Goal: Communication & Community: Answer question/provide support

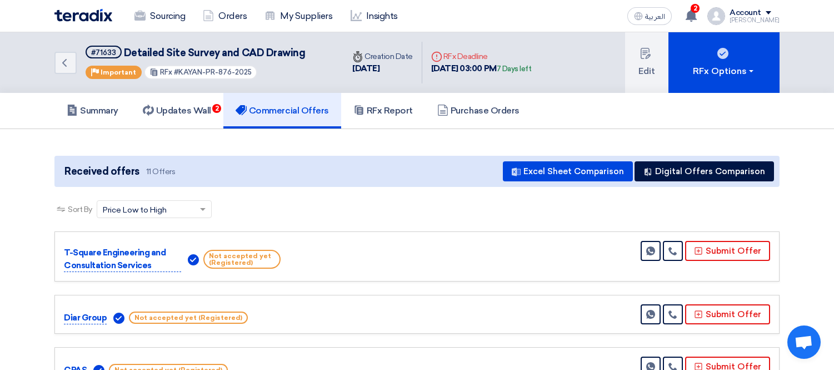
click at [146, 19] on link "Sourcing" at bounding box center [160, 16] width 68 height 24
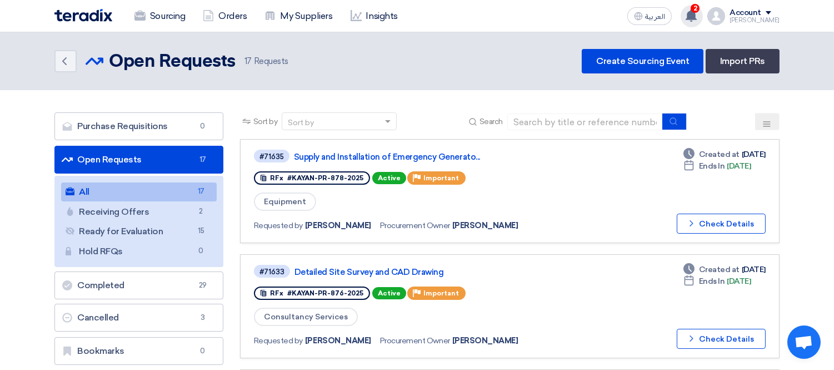
click at [699, 21] on div "2 a new question for Detailed Site Survey and CAD Drawing [DATE] a new question…" at bounding box center [692, 16] width 22 height 22
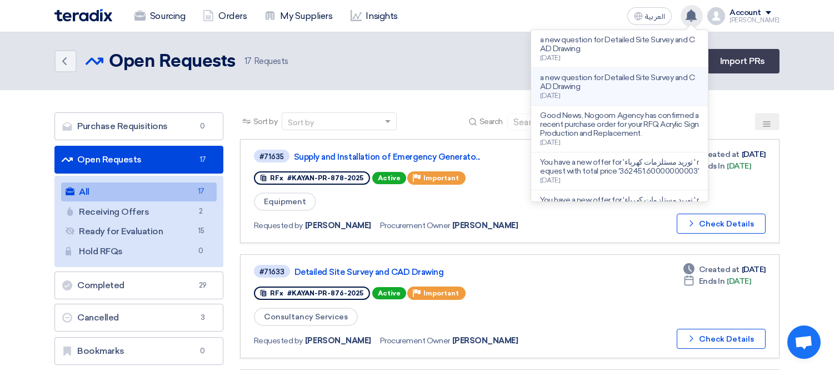
click at [625, 80] on p "a new question for Detailed Site Survey and CAD Drawing" at bounding box center [619, 82] width 159 height 18
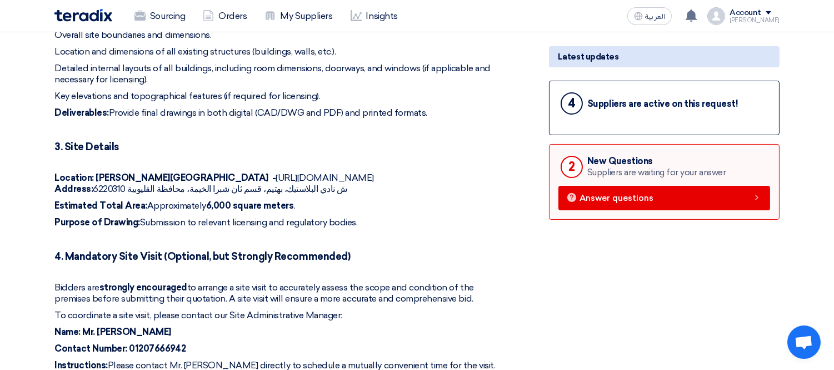
scroll to position [370, 0]
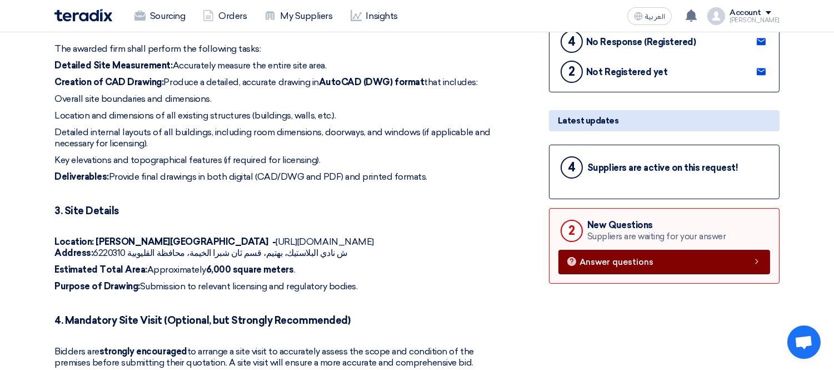
click at [614, 263] on link "Answer questions" at bounding box center [665, 262] width 212 height 24
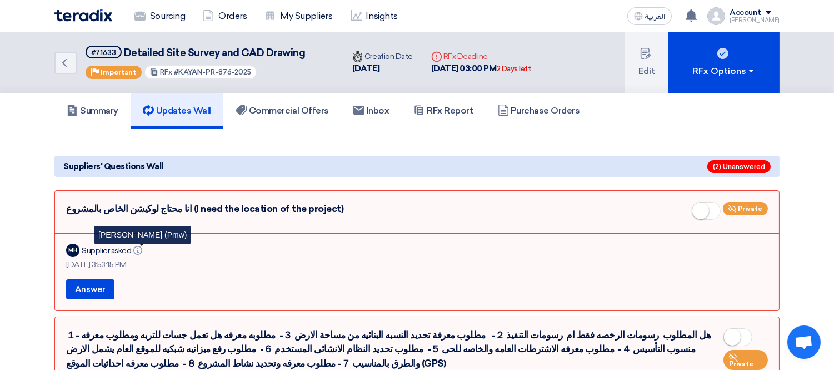
click at [138, 246] on icon "Info" at bounding box center [137, 250] width 9 height 9
click at [93, 289] on button "Answer" at bounding box center [90, 289] width 48 height 20
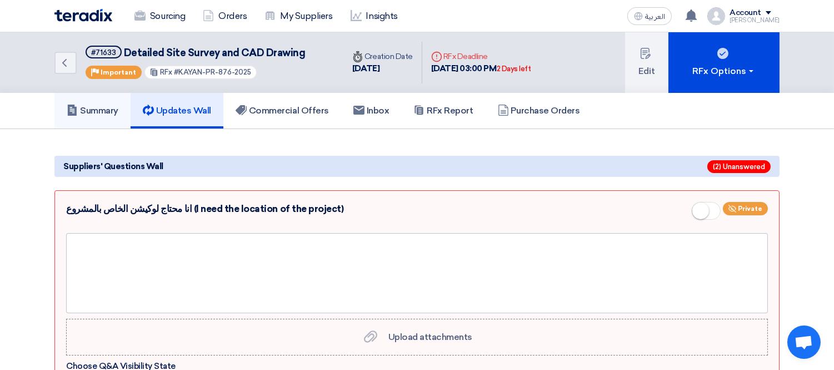
click at [87, 108] on h5 "Summary" at bounding box center [93, 110] width 52 height 11
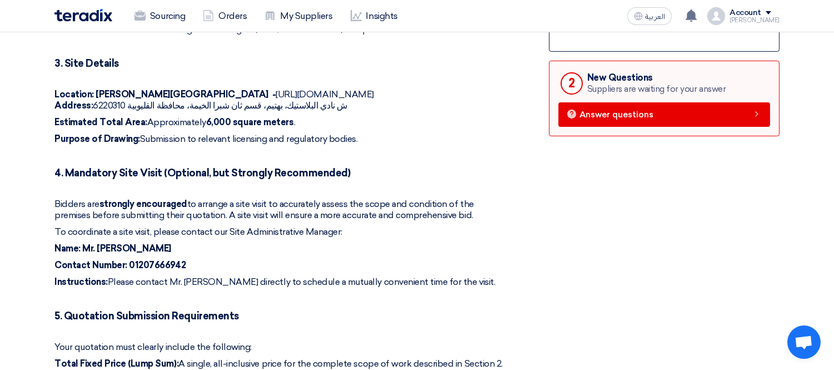
scroll to position [494, 0]
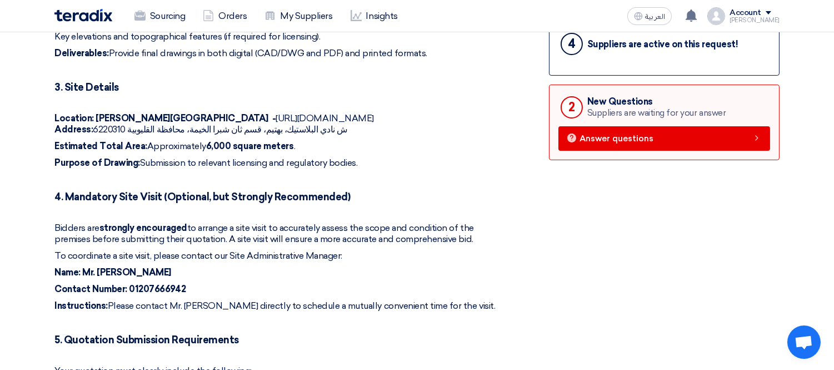
drag, startPoint x: 169, startPoint y: 117, endPoint x: 353, endPoint y: 117, distance: 184.0
click at [353, 117] on p "Location: Shubra ELkhima - [URL][DOMAIN_NAME] Address: [GEOGRAPHIC_DATA]، بهتيم…" at bounding box center [279, 124] width 451 height 22
copy p "[URL][DOMAIN_NAME]"
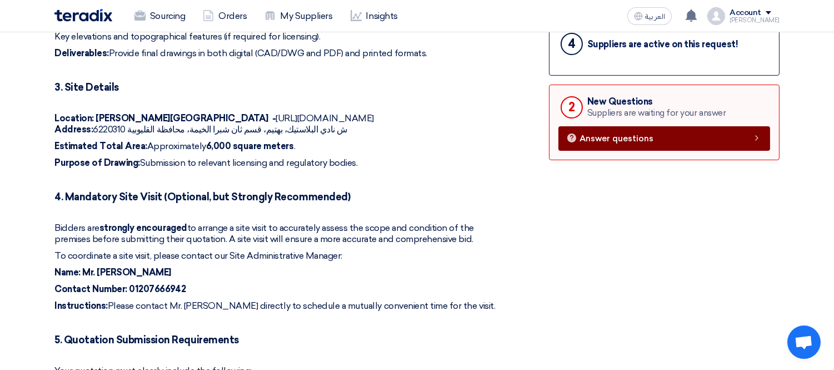
click at [615, 136] on span "Answer questions" at bounding box center [617, 138] width 74 height 8
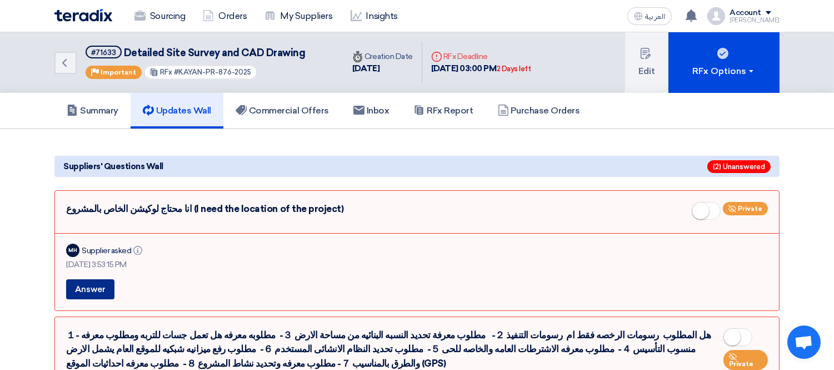
click at [97, 291] on button "Answer" at bounding box center [90, 289] width 48 height 20
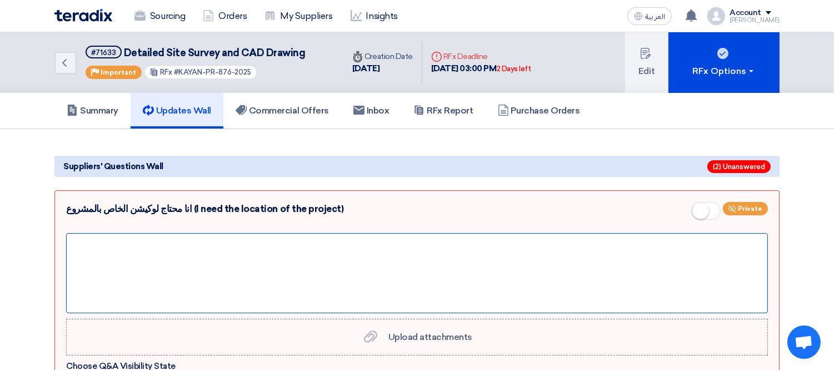
click at [182, 257] on div at bounding box center [417, 273] width 702 height 80
paste div
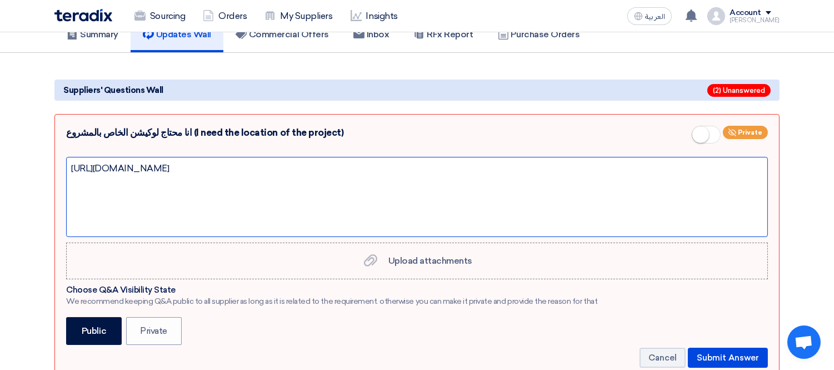
scroll to position [123, 0]
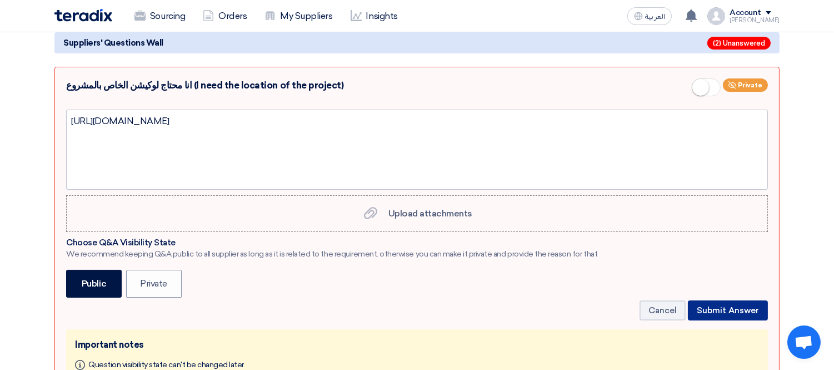
click at [728, 303] on button "Submit Answer" at bounding box center [728, 310] width 80 height 20
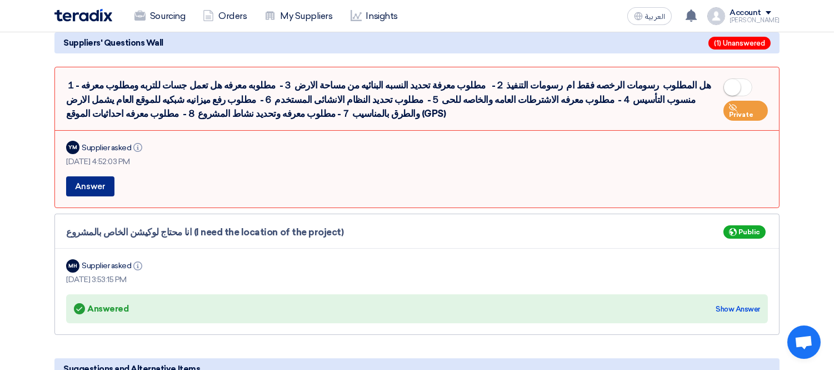
click at [92, 180] on button "Answer" at bounding box center [90, 186] width 48 height 20
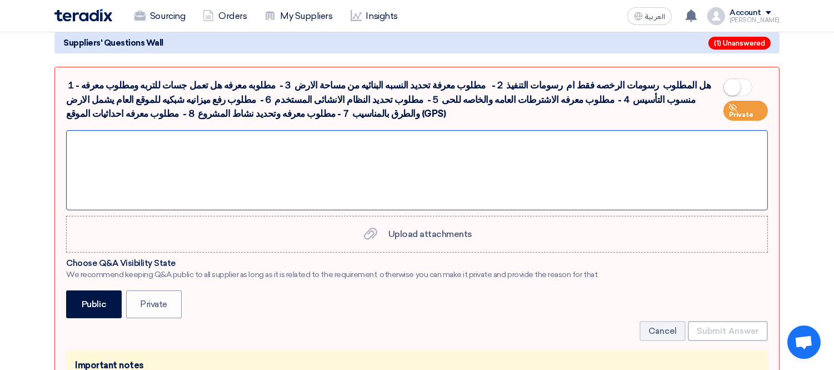
click at [144, 153] on div at bounding box center [417, 170] width 702 height 80
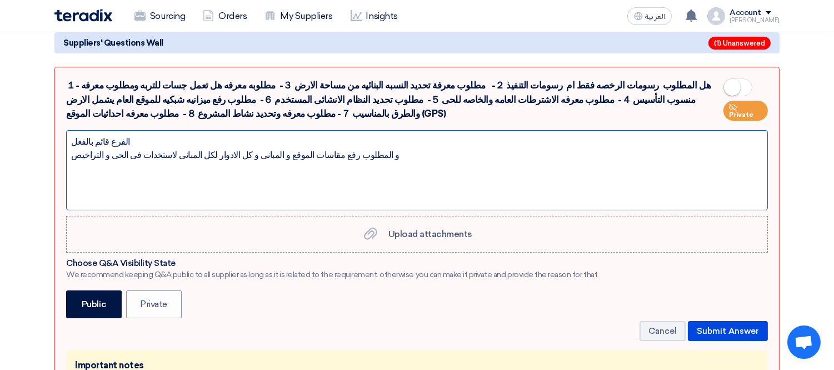
click at [256, 152] on div "الفرع قائم بالفعل و المطلوب رفع مقاسات الموقع و المبانى و كل الادوار لكل المبان…" at bounding box center [417, 170] width 702 height 80
click at [408, 154] on div "الفرع قائم بالفعل و المطلوب رفع مقاسات الموقع و عمل رسم للمبانى و كل الادوار لك…" at bounding box center [417, 170] width 702 height 80
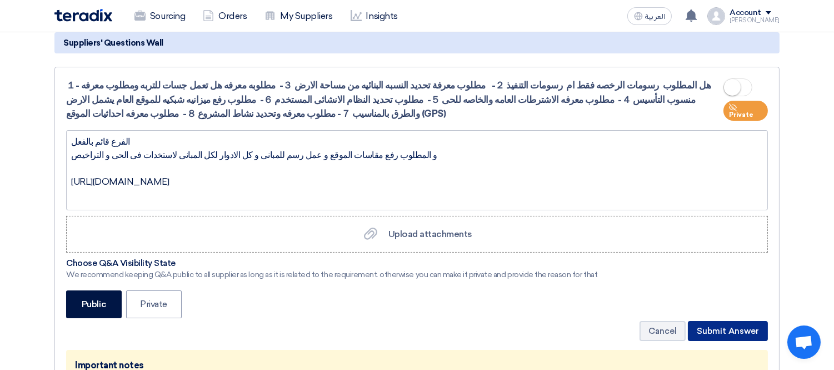
click at [745, 325] on button "Submit Answer" at bounding box center [728, 331] width 80 height 20
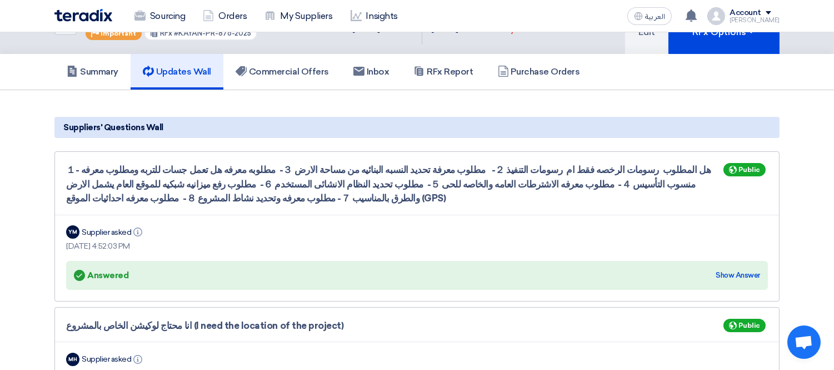
scroll to position [0, 0]
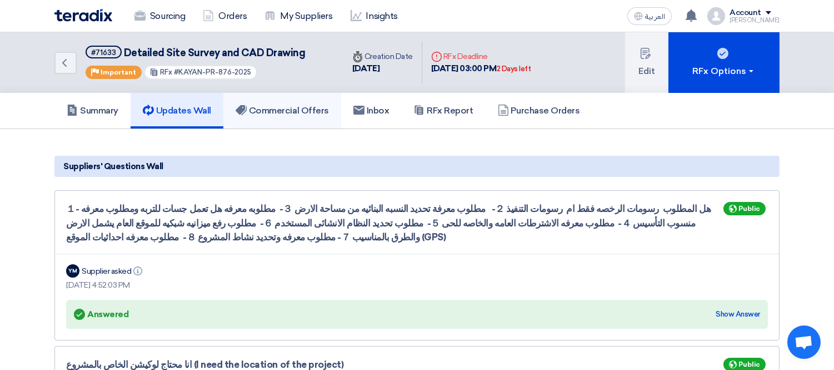
click at [285, 105] on h5 "Commercial Offers" at bounding box center [282, 110] width 93 height 11
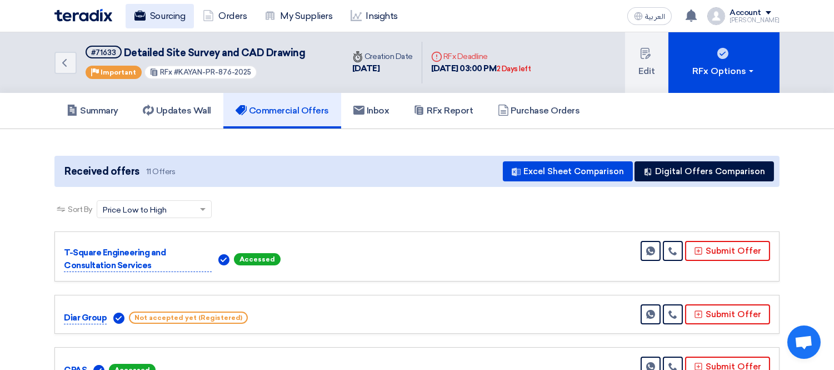
click at [170, 12] on link "Sourcing" at bounding box center [160, 16] width 68 height 24
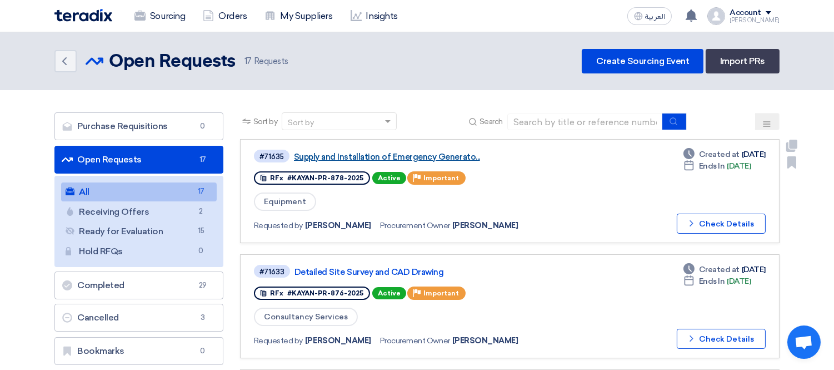
click at [425, 152] on link "Supply and Installation of Emergency Generato..." at bounding box center [433, 157] width 278 height 10
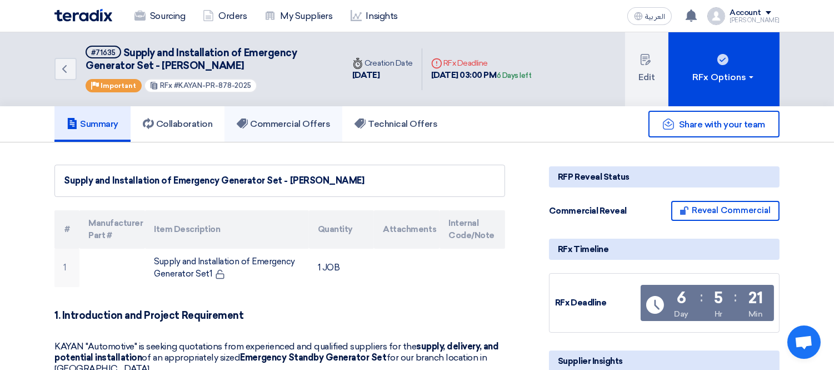
click at [275, 124] on h5 "Commercial Offers" at bounding box center [283, 123] width 93 height 11
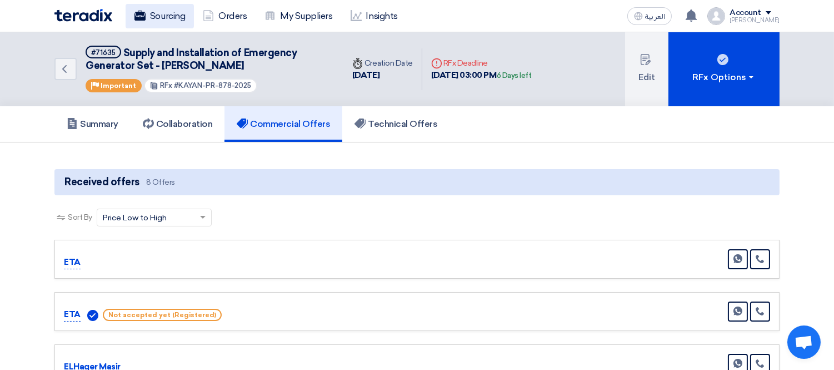
click at [166, 11] on link "Sourcing" at bounding box center [160, 16] width 68 height 24
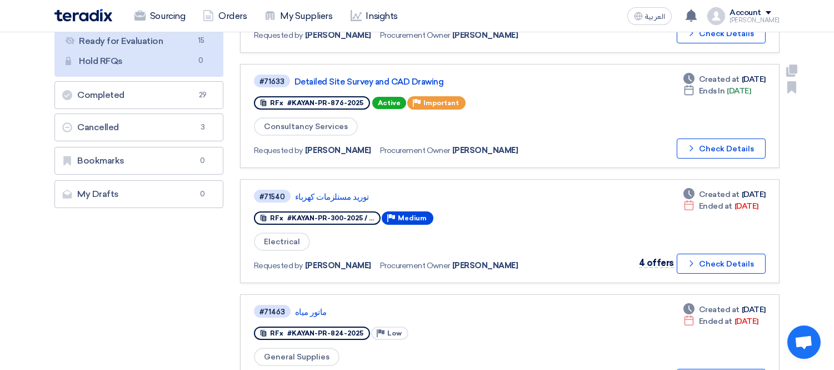
scroll to position [247, 0]
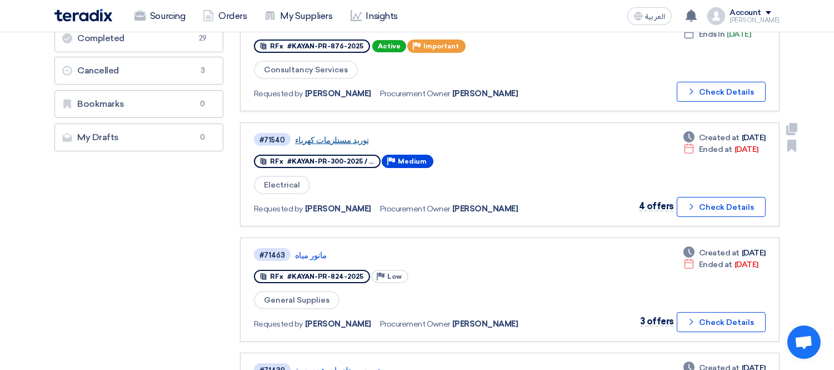
click at [342, 135] on link "توريد مستلزمات كهرباء" at bounding box center [434, 140] width 278 height 10
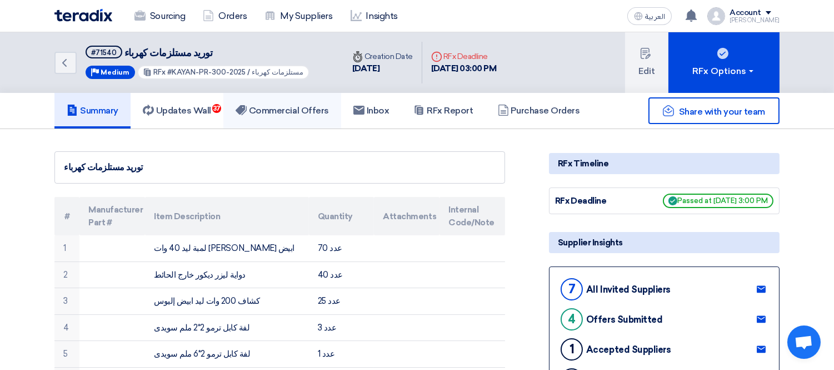
click at [277, 108] on h5 "Commercial Offers" at bounding box center [282, 110] width 93 height 11
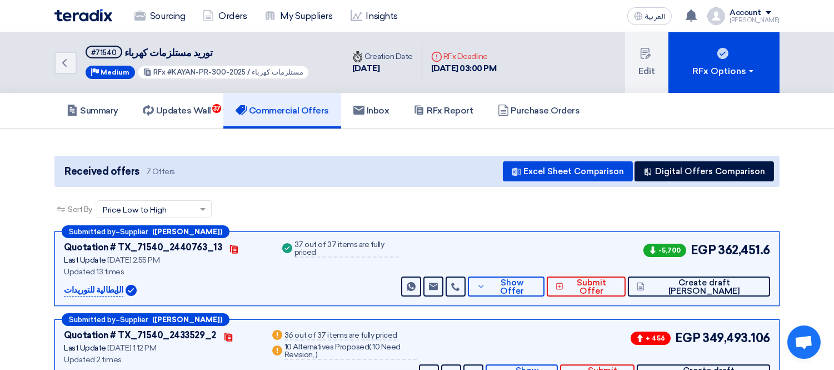
click at [95, 290] on p "الإيطالية للتوريدات" at bounding box center [93, 289] width 59 height 13
click at [485, 282] on icon at bounding box center [481, 286] width 8 height 9
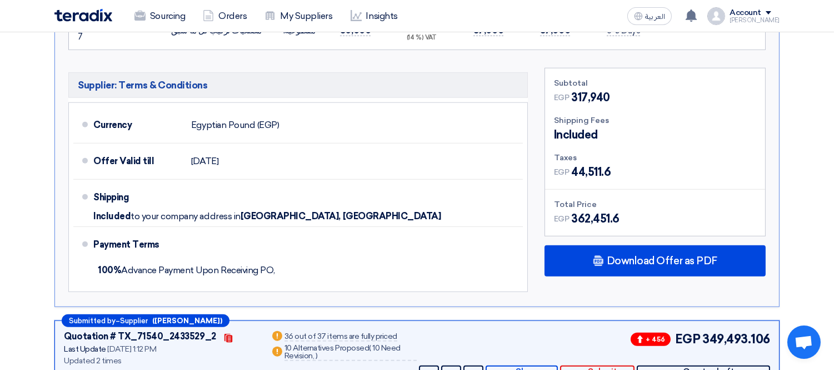
scroll to position [1852, 0]
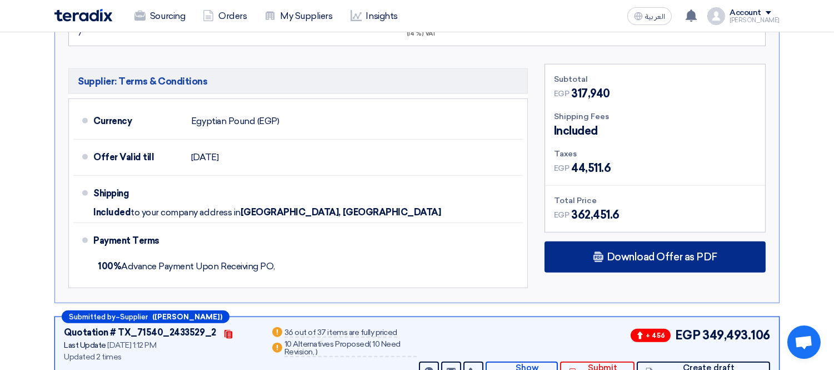
click at [669, 252] on span "Download Offer as PDF" at bounding box center [662, 257] width 111 height 10
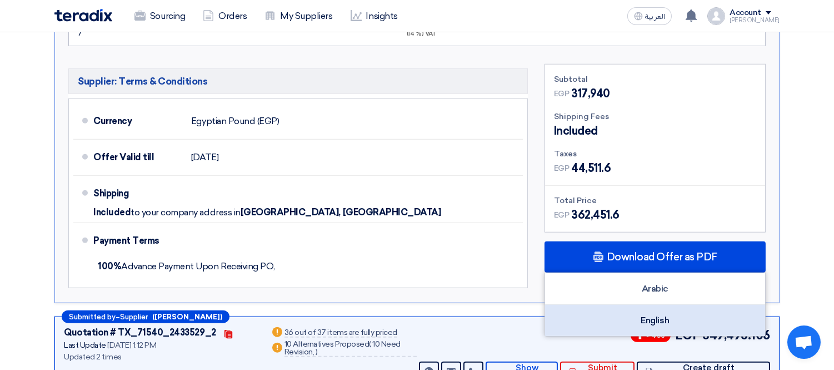
click at [612, 305] on div "English" at bounding box center [655, 320] width 220 height 31
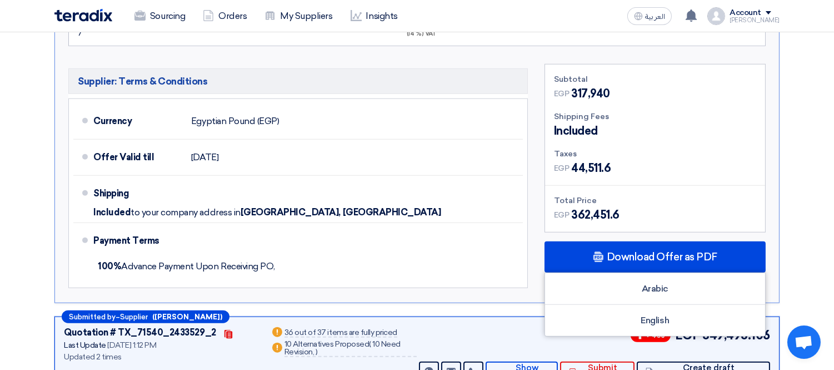
click at [91, 368] on p "شركة السعد اليكتريك" at bounding box center [98, 374] width 68 height 13
click at [92, 368] on p "شركة السعد اليكتريك" at bounding box center [98, 374] width 68 height 13
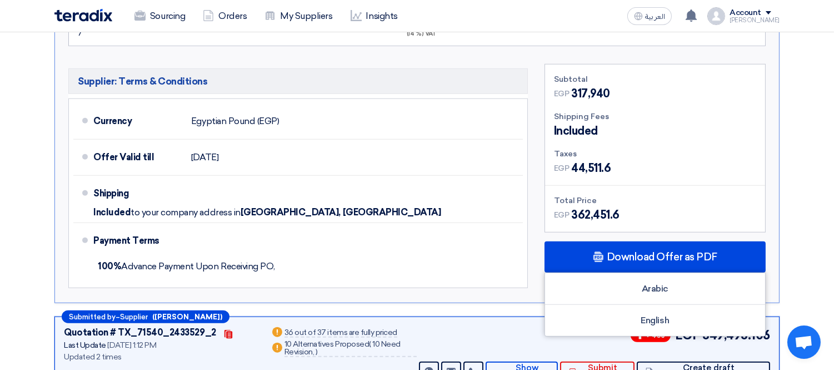
click at [92, 368] on p "شركة السعد اليكتريك" at bounding box center [98, 374] width 68 height 13
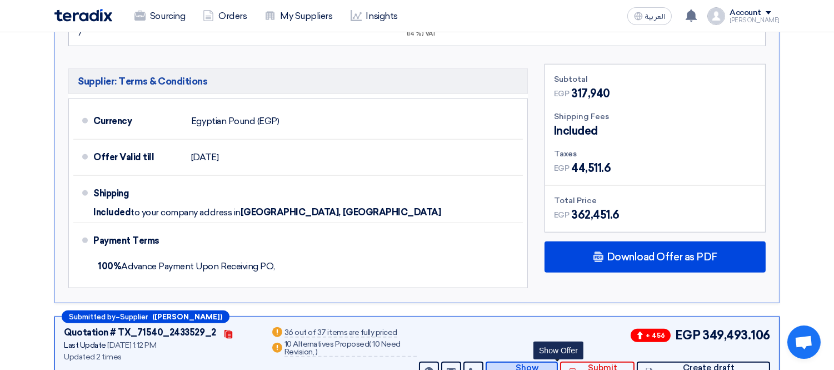
click at [547, 363] on span "Show Offer" at bounding box center [527, 371] width 43 height 17
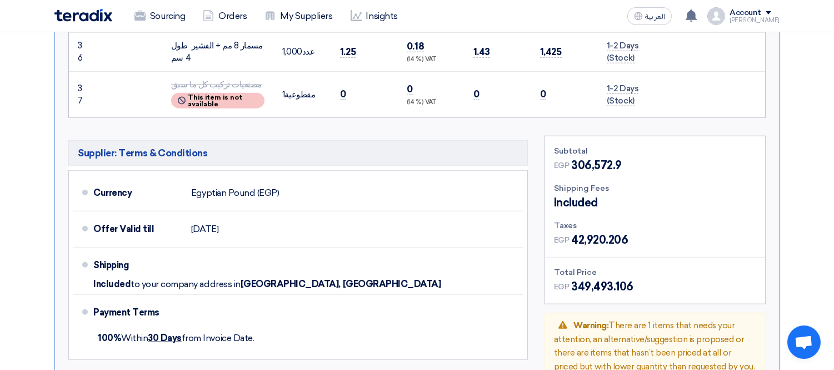
scroll to position [2151, 0]
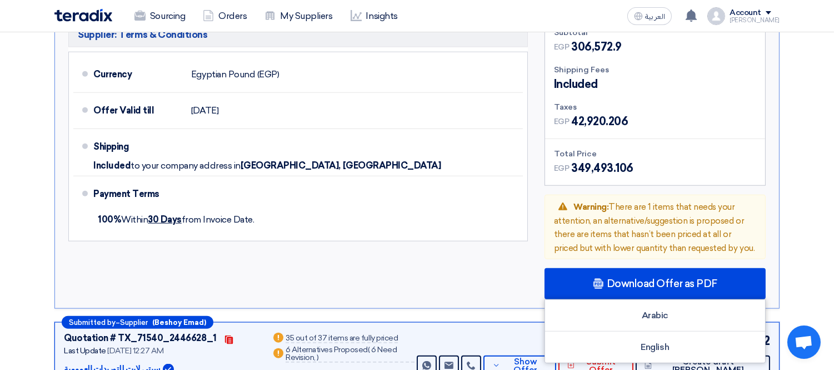
scroll to position [2274, 0]
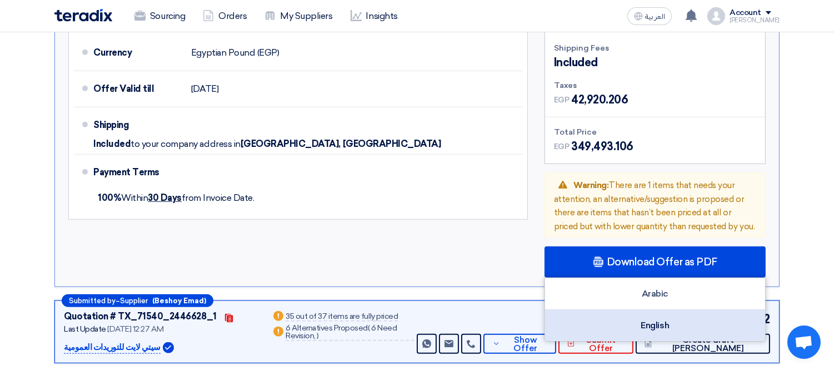
click at [659, 310] on div "English" at bounding box center [655, 325] width 220 height 31
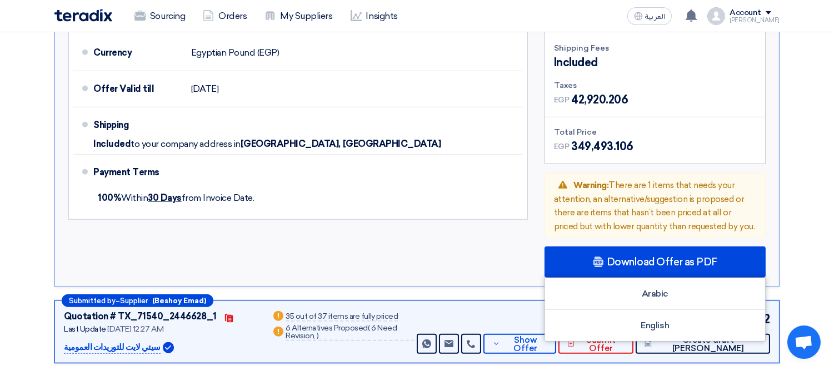
drag, startPoint x: 108, startPoint y: 247, endPoint x: 101, endPoint y: 248, distance: 7.4
click at [108, 341] on p "سيتي لايت للتوريدات العمومية" at bounding box center [112, 347] width 97 height 13
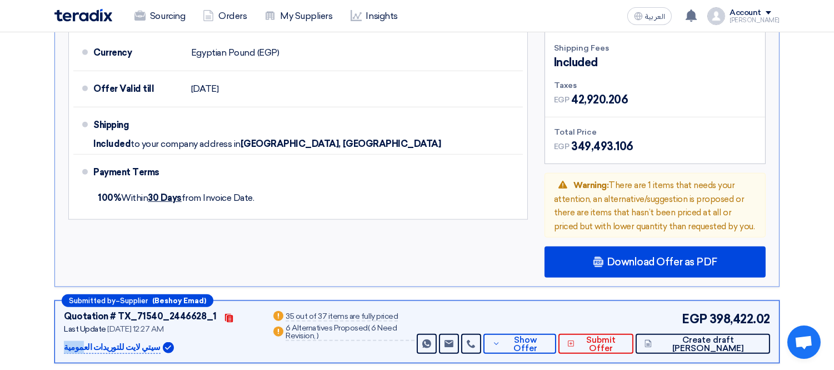
copy div "سيتي لايت للتوريدات العمومية"
click at [547, 336] on span "Show Offer" at bounding box center [526, 344] width 44 height 17
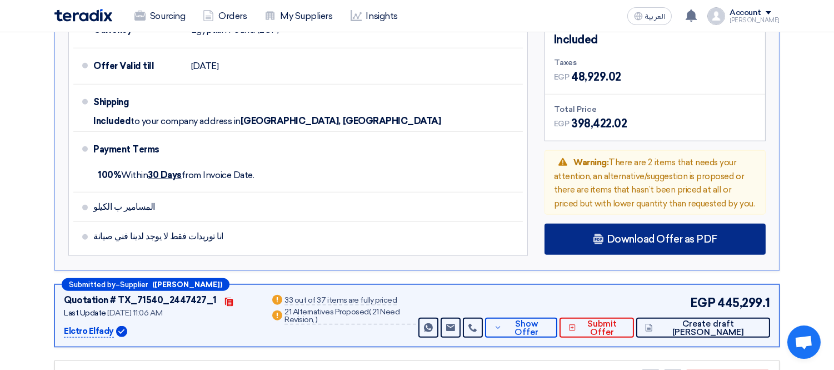
click at [621, 234] on span "Download Offer as PDF" at bounding box center [662, 239] width 111 height 10
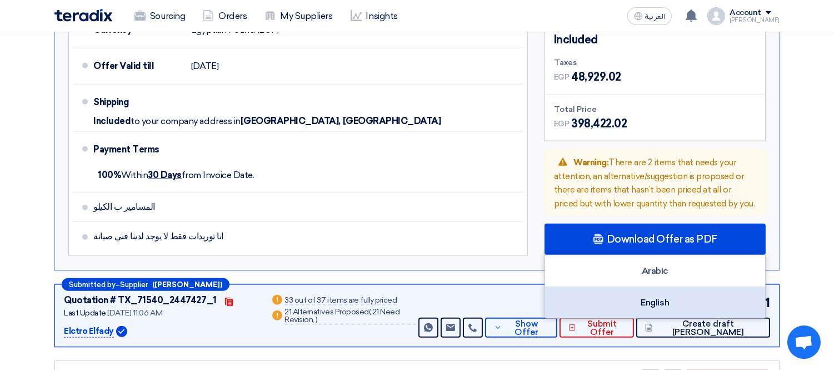
click at [649, 287] on div "English" at bounding box center [655, 302] width 220 height 31
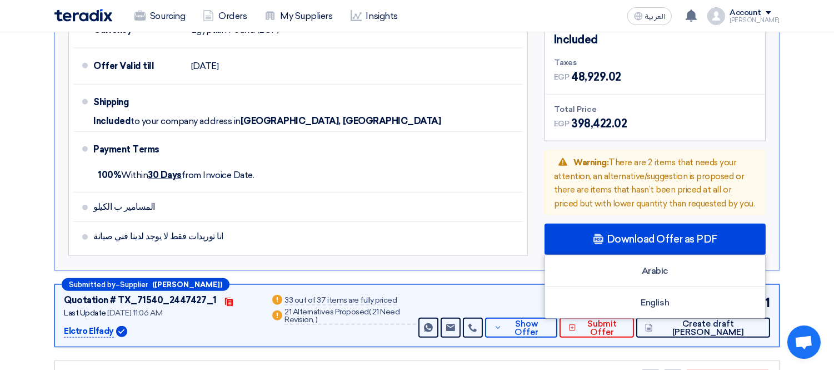
click at [93, 325] on p "Elctro Elfady" at bounding box center [89, 331] width 50 height 13
click at [94, 325] on p "Elctro Elfady" at bounding box center [89, 331] width 50 height 13
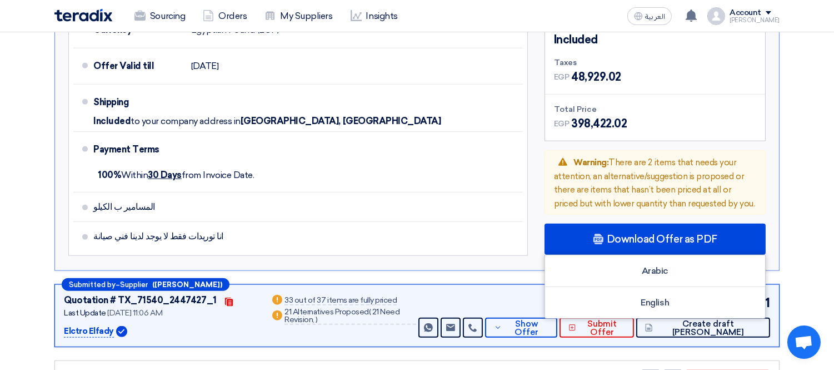
click at [94, 325] on p "Elctro Elfady" at bounding box center [89, 331] width 50 height 13
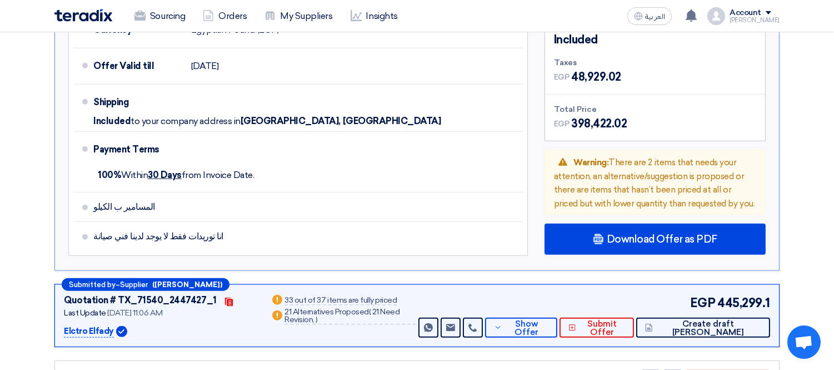
click at [80, 325] on p "Elctro Elfady" at bounding box center [89, 331] width 50 height 13
click at [549, 320] on span "Show Offer" at bounding box center [527, 328] width 44 height 17
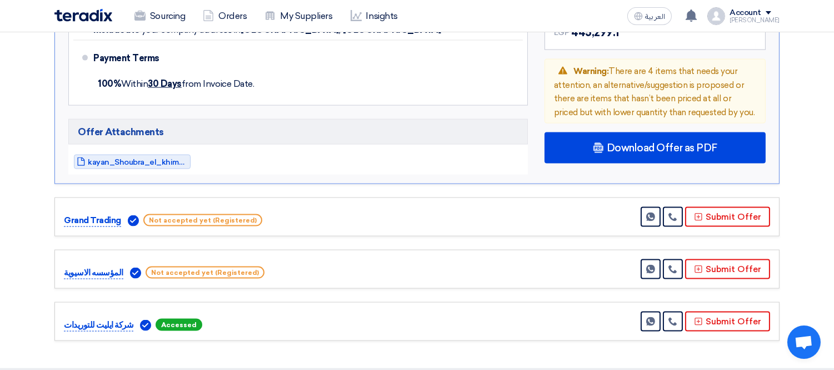
scroll to position [2892, 0]
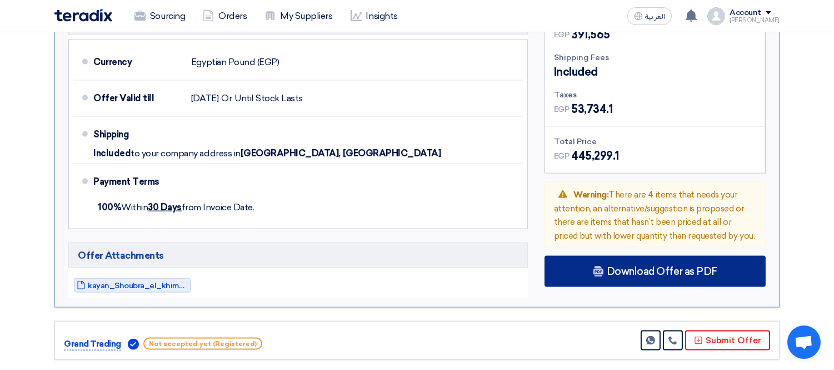
drag, startPoint x: 645, startPoint y: 103, endPoint x: 453, endPoint y: 177, distance: 205.3
click at [645, 266] on span "Download Offer as PDF" at bounding box center [662, 271] width 111 height 10
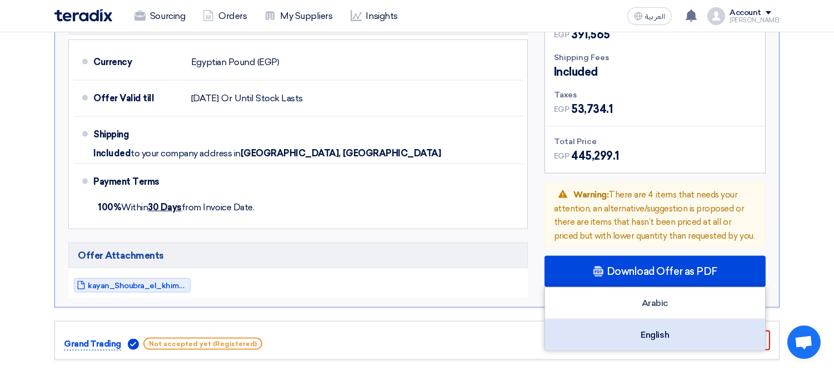
click at [626, 319] on div "English" at bounding box center [655, 334] width 220 height 31
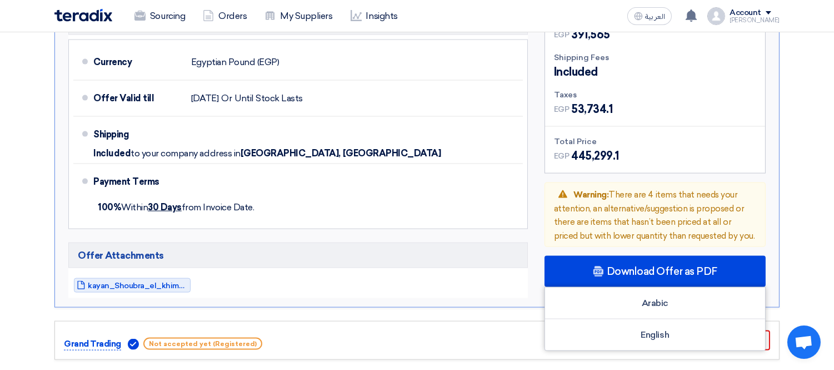
click at [587, 256] on div "Download Offer as PDF" at bounding box center [655, 271] width 221 height 31
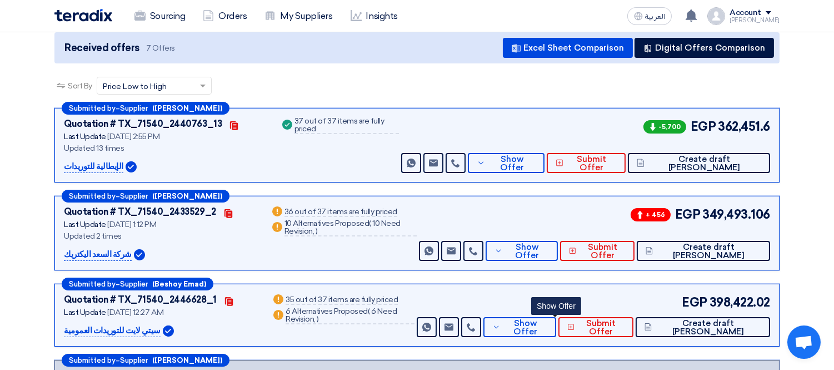
scroll to position [247, 0]
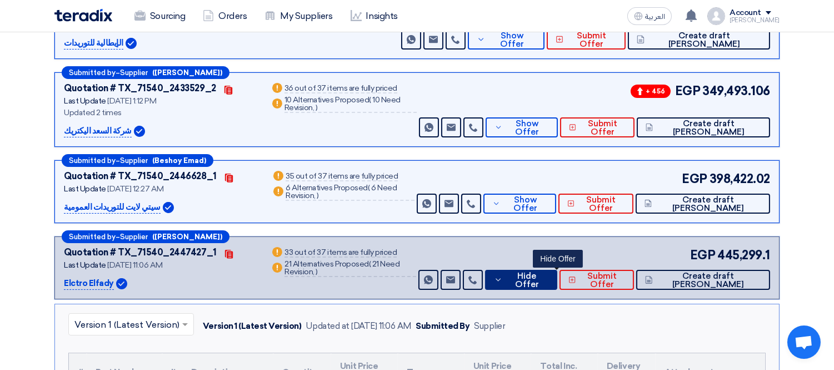
click at [549, 281] on span "Hide Offer" at bounding box center [527, 280] width 43 height 17
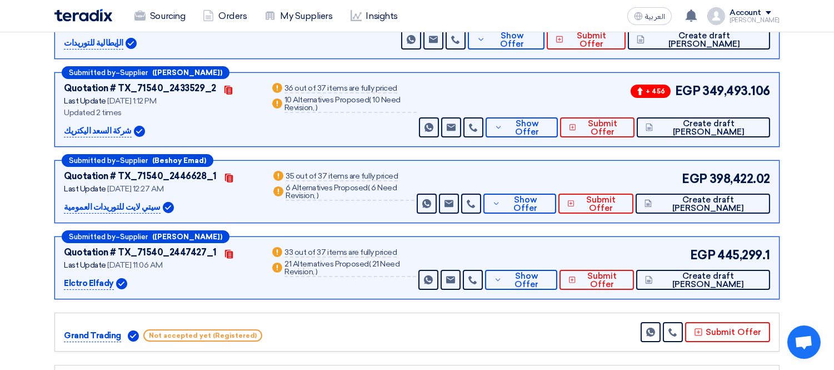
drag, startPoint x: 237, startPoint y: 287, endPoint x: 247, endPoint y: 287, distance: 10.6
click at [237, 287] on div "Elctro Elfady" at bounding box center [160, 282] width 193 height 13
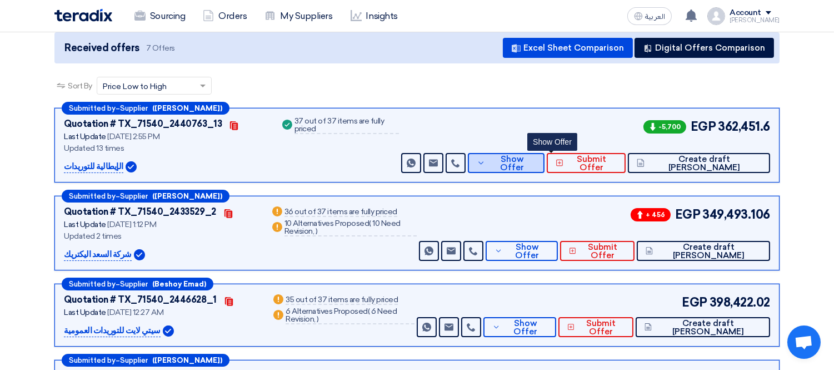
click at [536, 154] on button "Show Offer" at bounding box center [506, 163] width 76 height 20
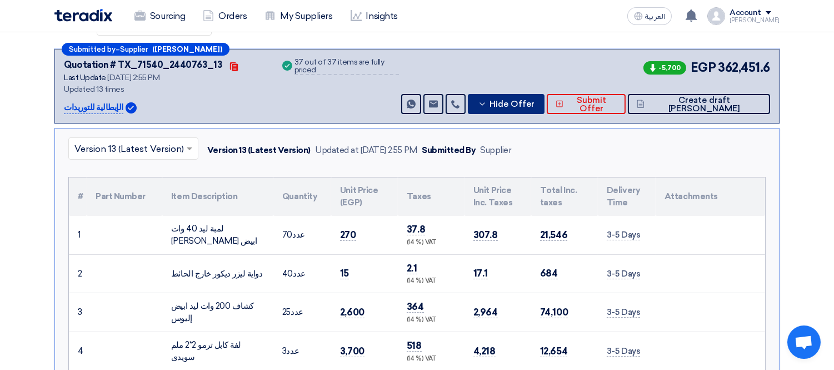
scroll to position [113, 0]
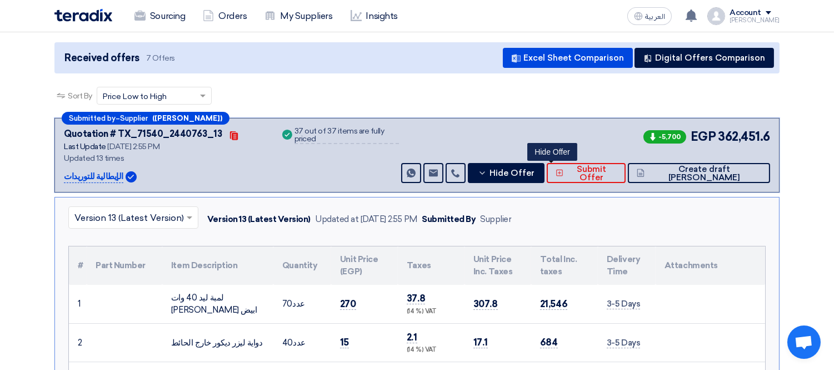
click at [554, 158] on div "-5,700 EGP 362,451.6 Send Message Send Message" at bounding box center [584, 155] width 371 height 56
click at [535, 169] on span "Hide Offer" at bounding box center [512, 173] width 45 height 8
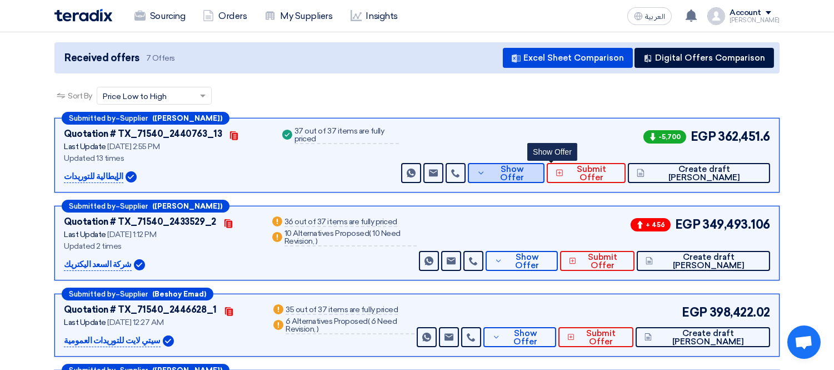
click at [536, 169] on span "Show Offer" at bounding box center [512, 173] width 47 height 17
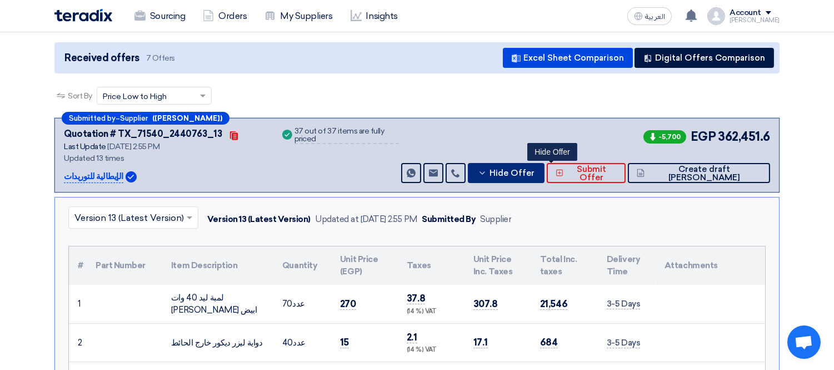
click at [544, 163] on button "Hide Offer" at bounding box center [506, 173] width 76 height 20
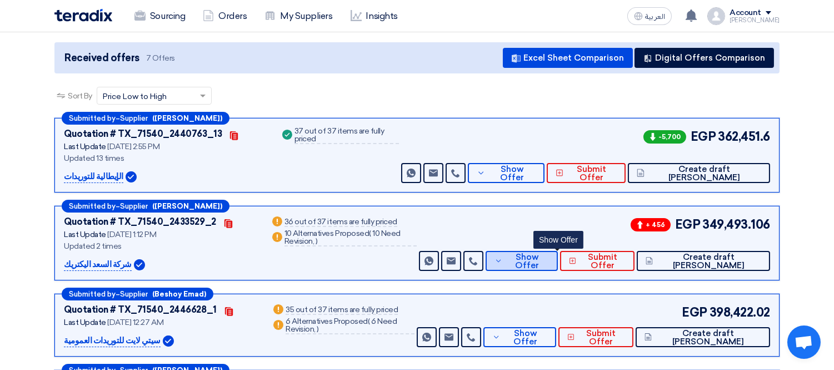
click at [549, 253] on span "Show Offer" at bounding box center [527, 261] width 43 height 17
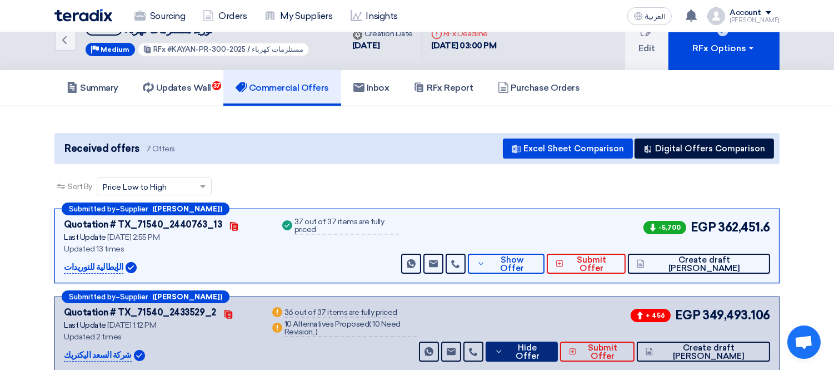
scroll to position [123, 0]
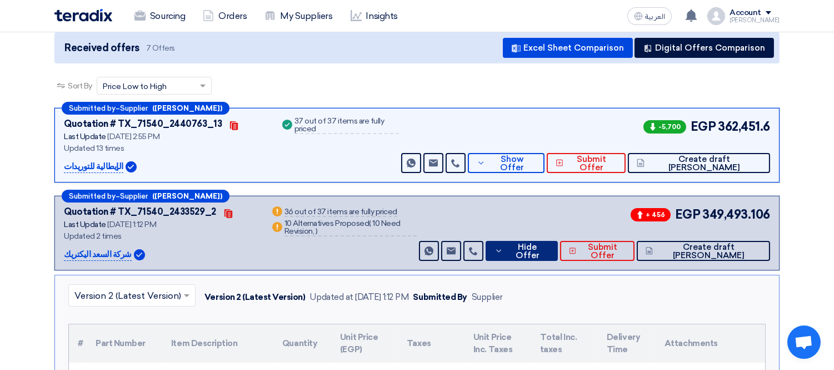
click at [549, 252] on span "Hide Offer" at bounding box center [527, 251] width 43 height 17
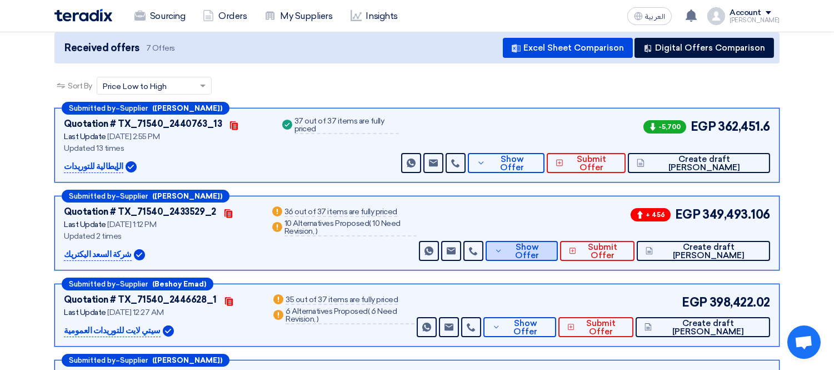
scroll to position [297, 0]
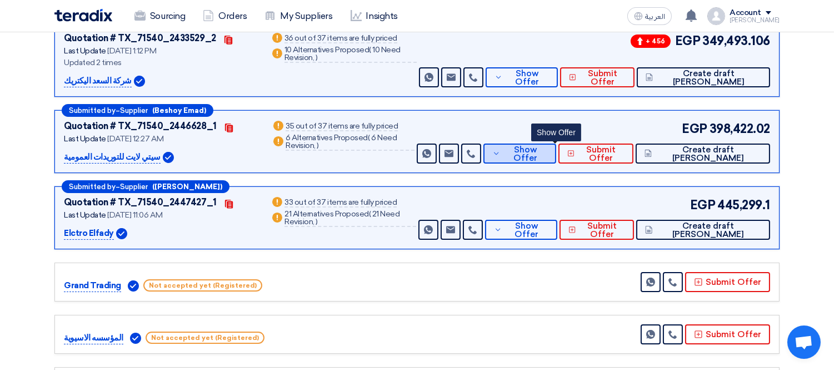
click at [549, 145] on button "Show Offer" at bounding box center [520, 153] width 73 height 20
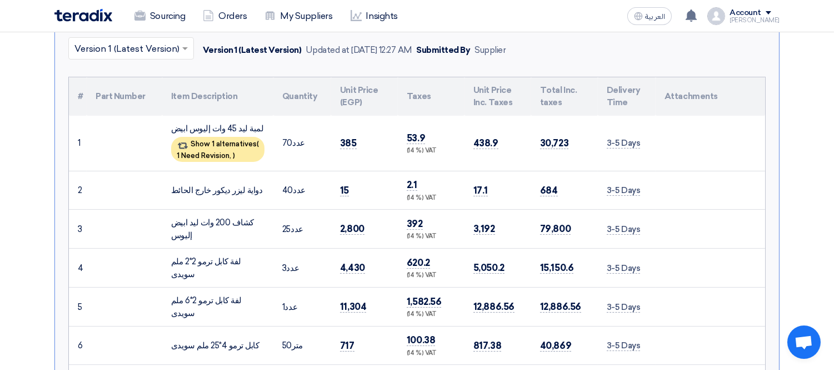
scroll to position [228, 0]
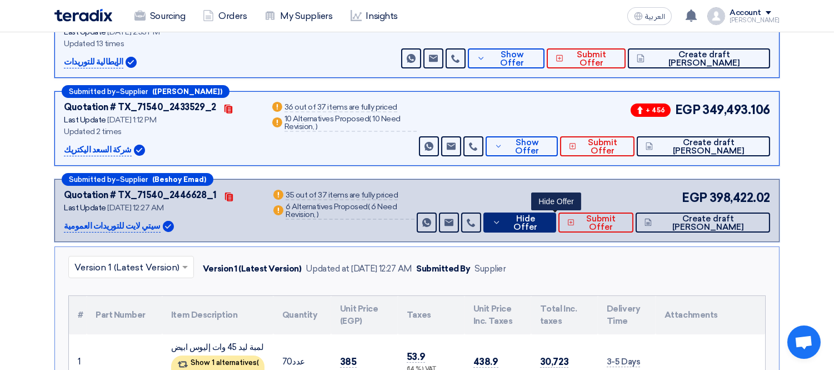
click at [547, 216] on span "Hide Offer" at bounding box center [525, 223] width 43 height 17
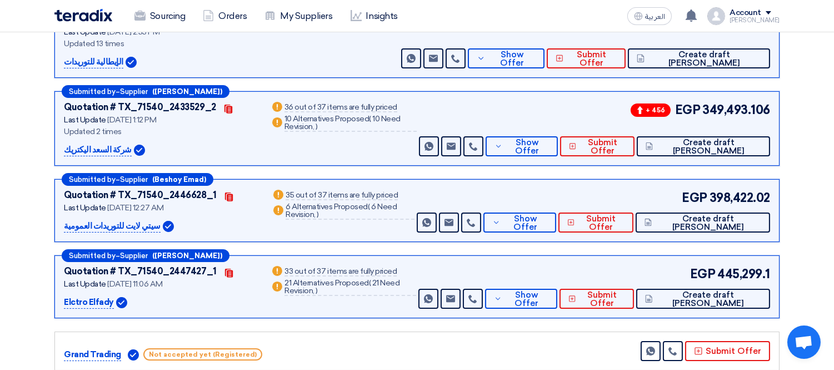
drag, startPoint x: 144, startPoint y: 224, endPoint x: 71, endPoint y: 227, distance: 73.4
click at [71, 227] on p "سيتي لايت للتوريدات العمومية" at bounding box center [112, 226] width 97 height 13
click at [69, 220] on p "سيتي لايت للتوريدات العمومية" at bounding box center [112, 226] width 97 height 13
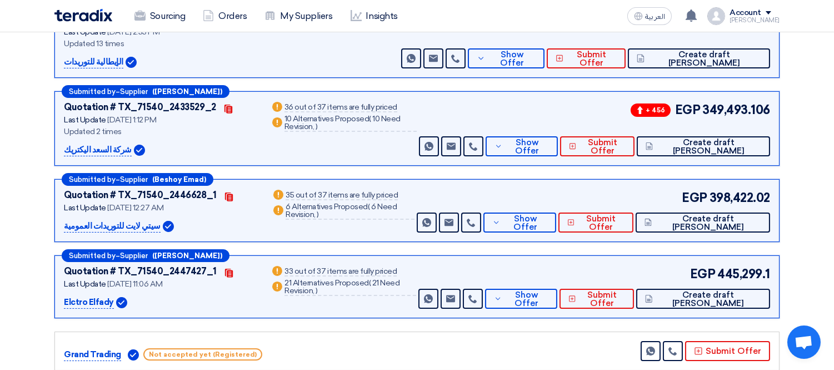
click at [69, 220] on p "سيتي لايت للتوريدات العمومية" at bounding box center [112, 226] width 97 height 13
click at [67, 222] on p "سيتي لايت للتوريدات العمومية" at bounding box center [112, 226] width 97 height 13
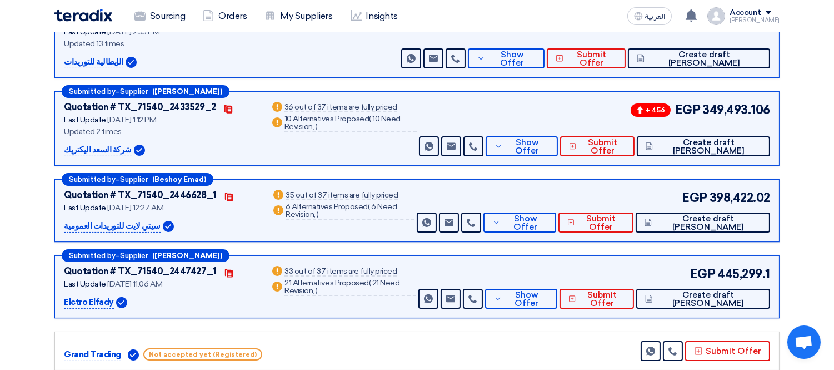
click at [99, 223] on p "سيتي لايت للتوريدات العمومية" at bounding box center [112, 226] width 97 height 13
click at [78, 221] on p "سيتي لايت للتوريدات العمومية" at bounding box center [112, 226] width 97 height 13
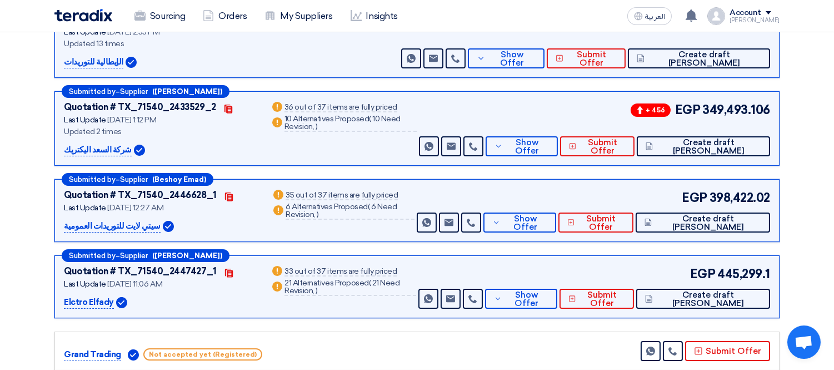
click at [78, 221] on p "سيتي لايت للتوريدات العمومية" at bounding box center [112, 226] width 97 height 13
copy div "سيتي لايت للتوريدات العمومية"
